Goal: Register for event/course

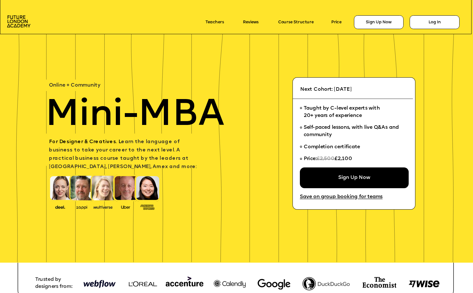
click at [360, 172] on div "Sign Up Now" at bounding box center [354, 178] width 109 height 21
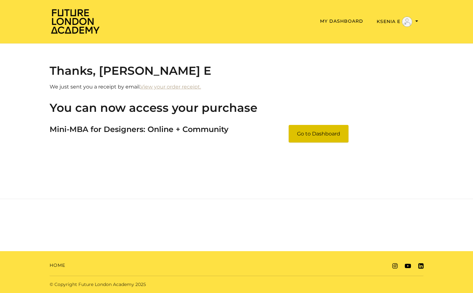
click at [309, 136] on link "Go to Dashboard" at bounding box center [318, 134] width 60 height 18
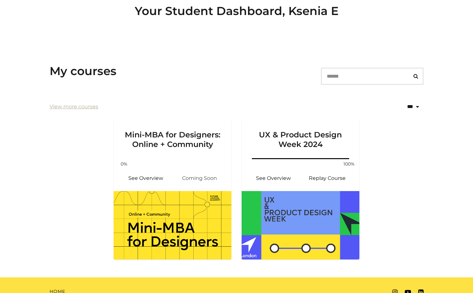
scroll to position [85, 0]
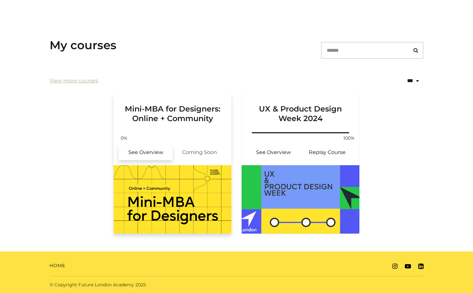
click at [146, 151] on link "See Overview" at bounding box center [146, 152] width 54 height 15
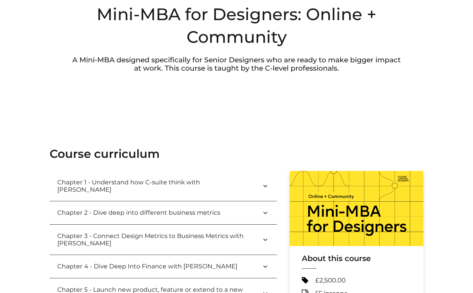
scroll to position [80, 0]
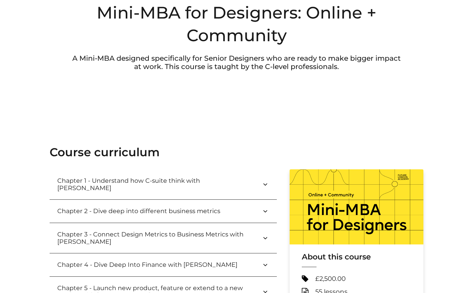
click at [138, 175] on button "Chapter 1 - Understand how C-suite think with [PERSON_NAME]" at bounding box center [163, 184] width 227 height 30
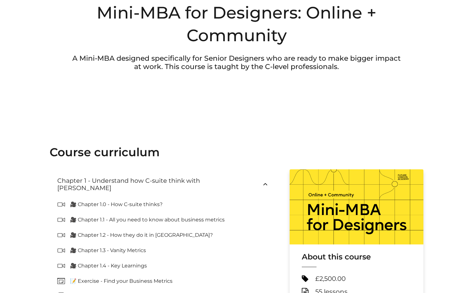
click at [138, 175] on button "Chapter 1 - Understand how C-suite think with Paul Wright" at bounding box center [163, 184] width 227 height 30
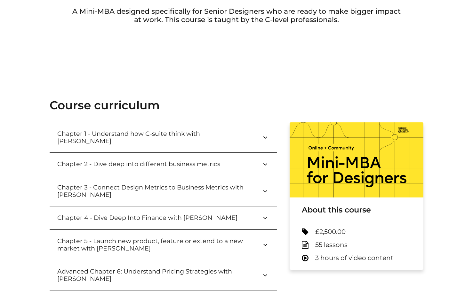
scroll to position [0, 0]
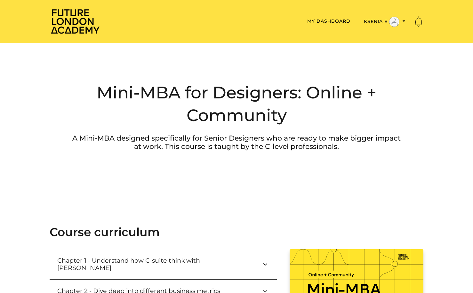
click at [326, 26] on ul "My Dashboard Ksenia E My Dashboard My Account Support Sign Out" at bounding box center [264, 21] width 317 height 11
click at [326, 21] on link "My Dashboard" at bounding box center [328, 21] width 43 height 6
